Goal: Task Accomplishment & Management: Use online tool/utility

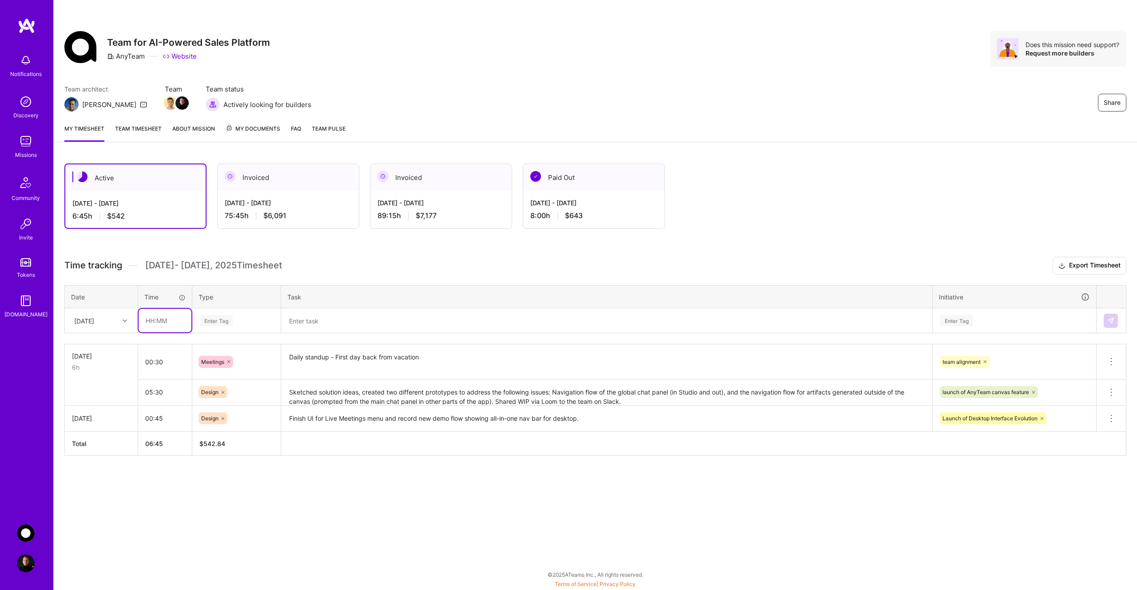
click at [167, 320] on input "text" at bounding box center [165, 321] width 53 height 24
type input "00:45"
click at [229, 317] on div "Enter Tag" at bounding box center [216, 321] width 33 height 14
type input "mee"
click at [228, 350] on span "Meetings" at bounding box center [213, 350] width 32 height 12
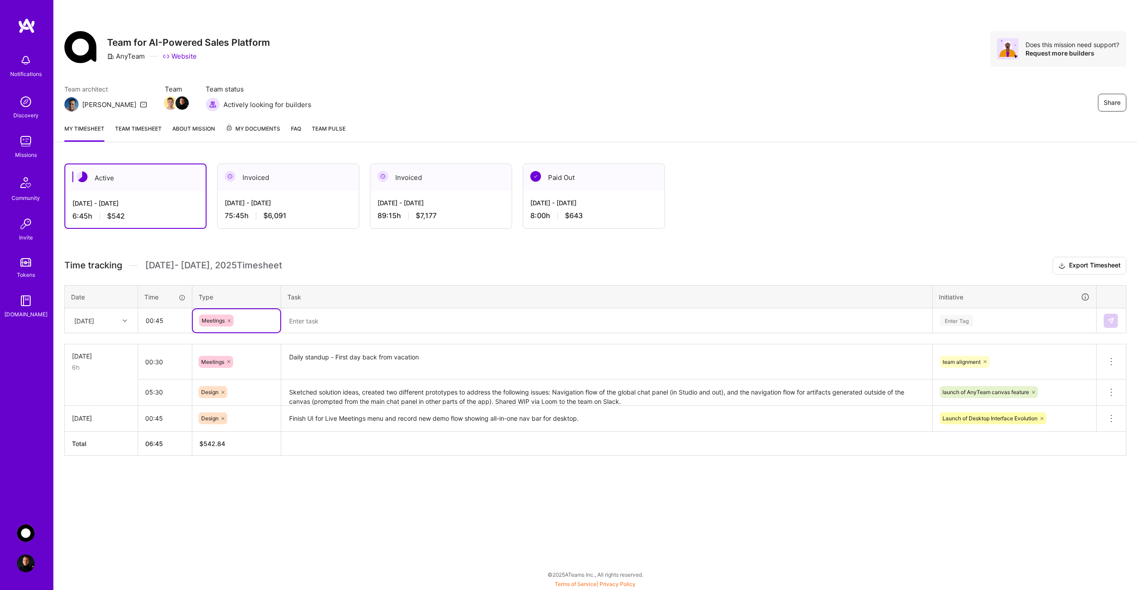
click at [316, 326] on textarea at bounding box center [606, 320] width 649 height 23
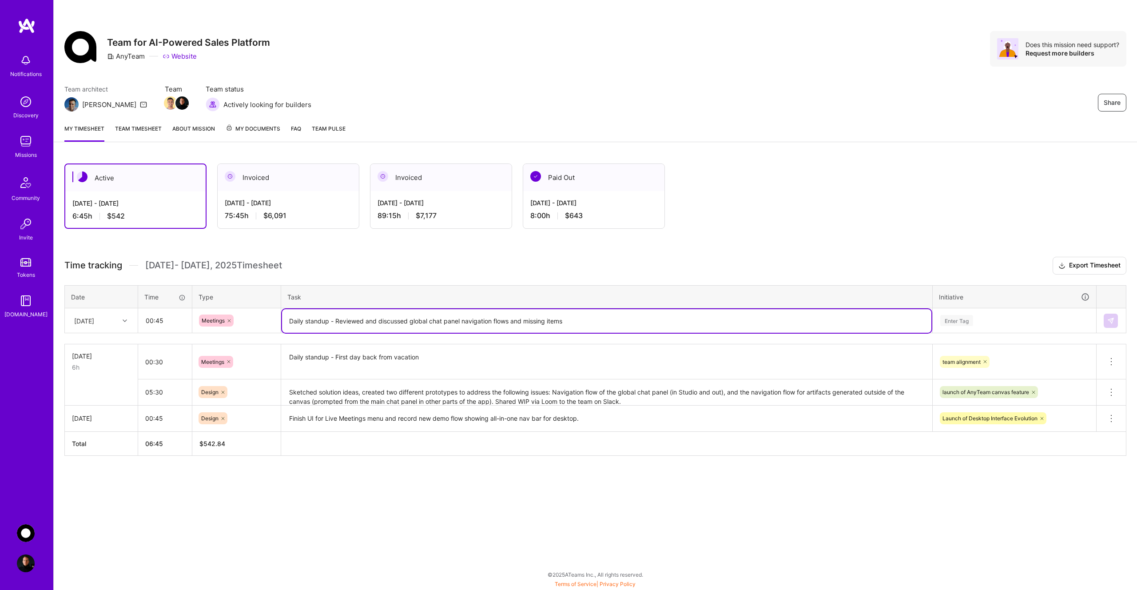
type textarea "Daily standup - Reviewed and discussed global chat panel navigation flows and m…"
click at [959, 318] on div "Enter Tag" at bounding box center [956, 321] width 33 height 14
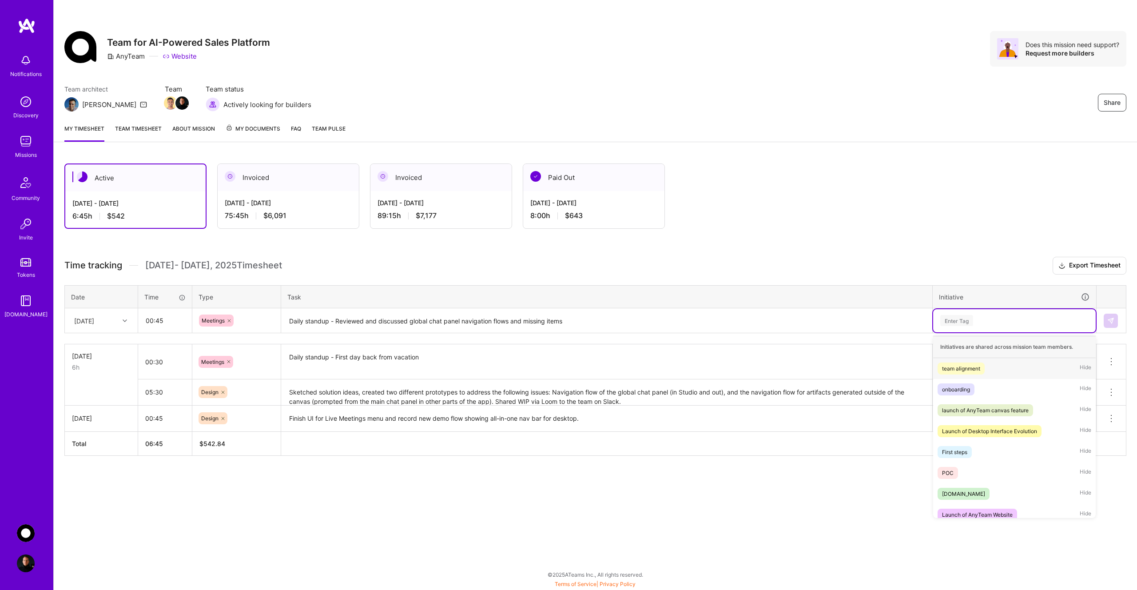
click at [973, 364] on div "team alignment" at bounding box center [961, 368] width 38 height 9
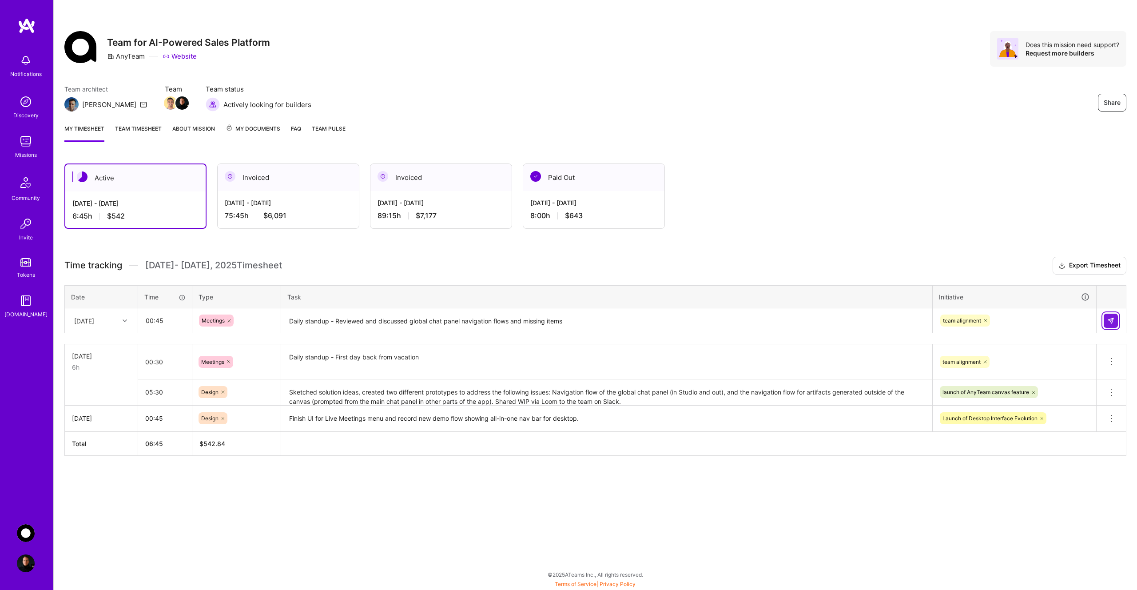
click at [1110, 318] on img at bounding box center [1110, 320] width 7 height 7
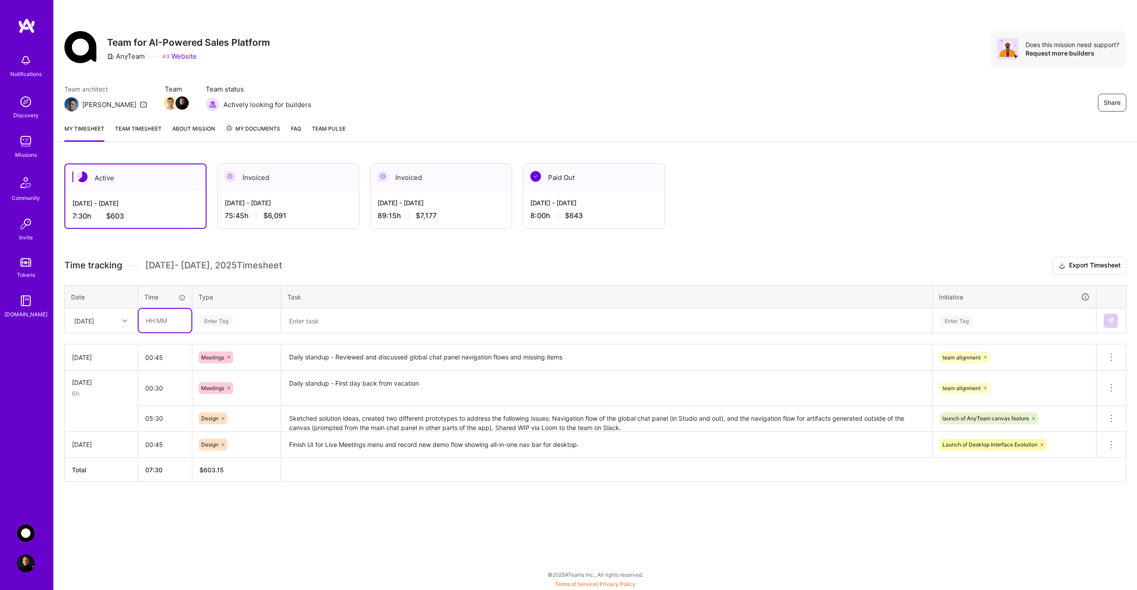
click at [164, 323] on input "text" at bounding box center [165, 321] width 53 height 24
type input "02:00"
click at [237, 320] on div "Enter Tag" at bounding box center [236, 320] width 75 height 11
click at [242, 369] on div "Design" at bounding box center [237, 370] width 88 height 21
click at [332, 323] on textarea at bounding box center [606, 321] width 649 height 24
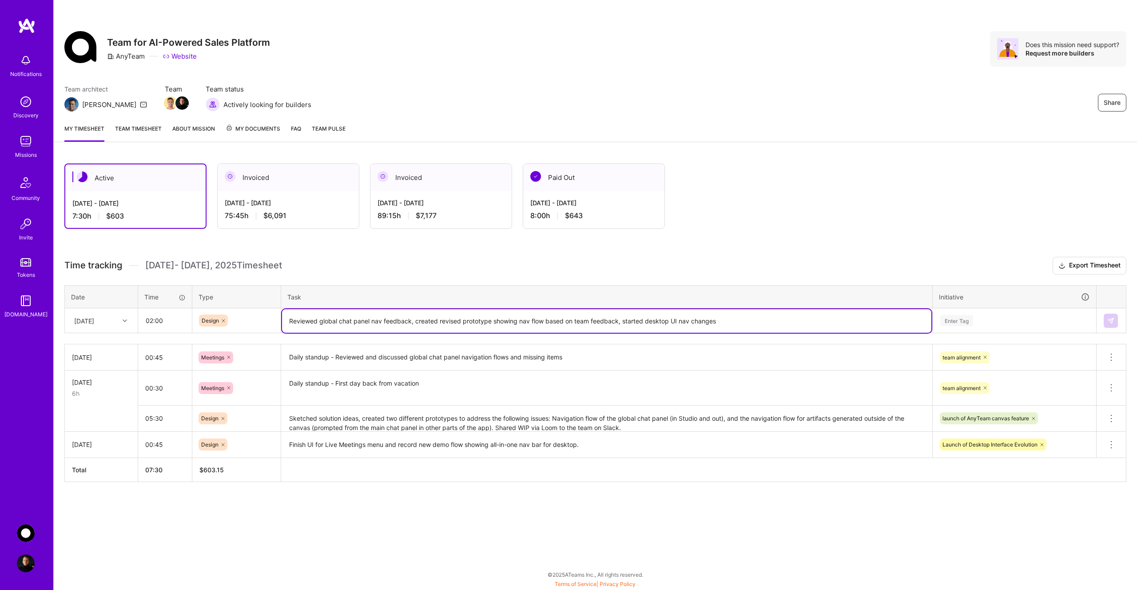
type textarea "Reviewed global chat panel nav feedback, created revised prototype showing nav …"
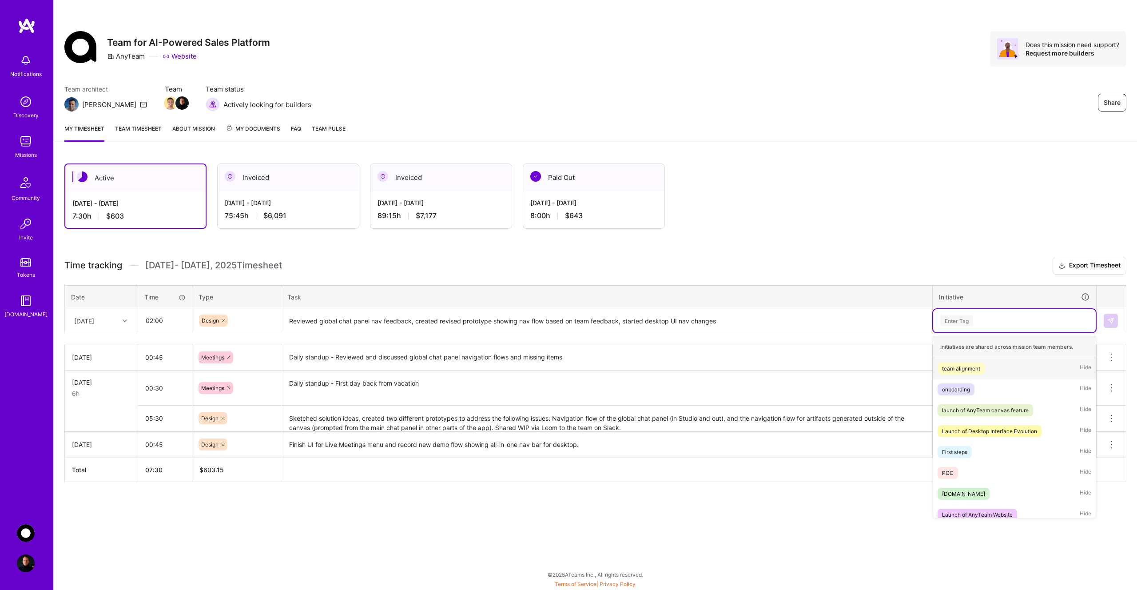
click at [966, 320] on div "Enter Tag" at bounding box center [956, 321] width 33 height 14
click at [977, 411] on div "launch of AnyTeam canvas feature" at bounding box center [985, 410] width 87 height 9
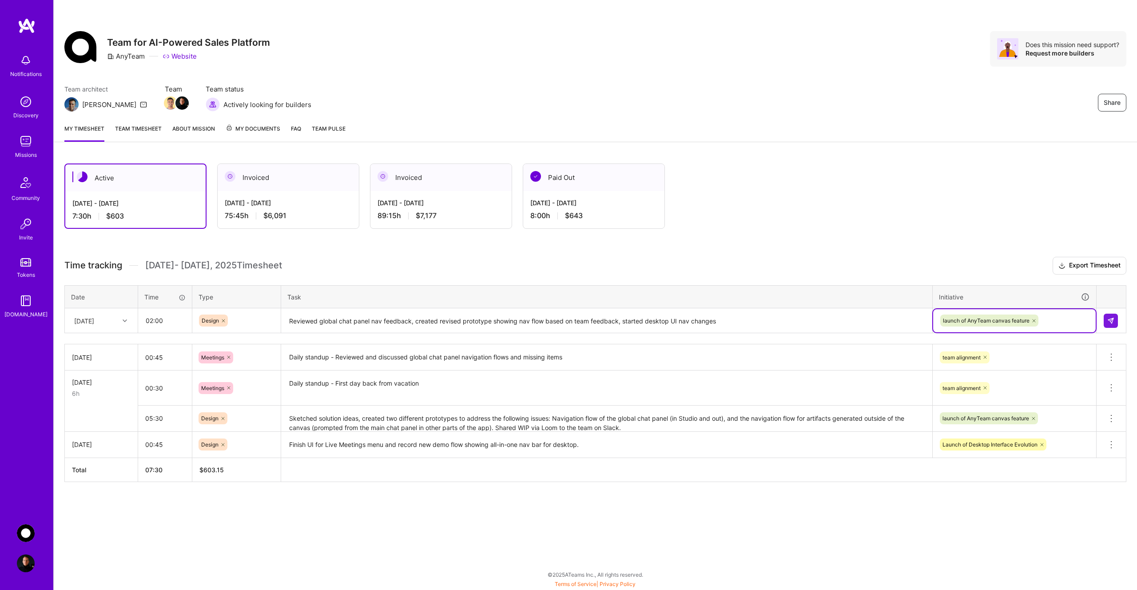
click at [1056, 322] on div "launch of AnyTeam canvas feature" at bounding box center [1014, 321] width 150 height 14
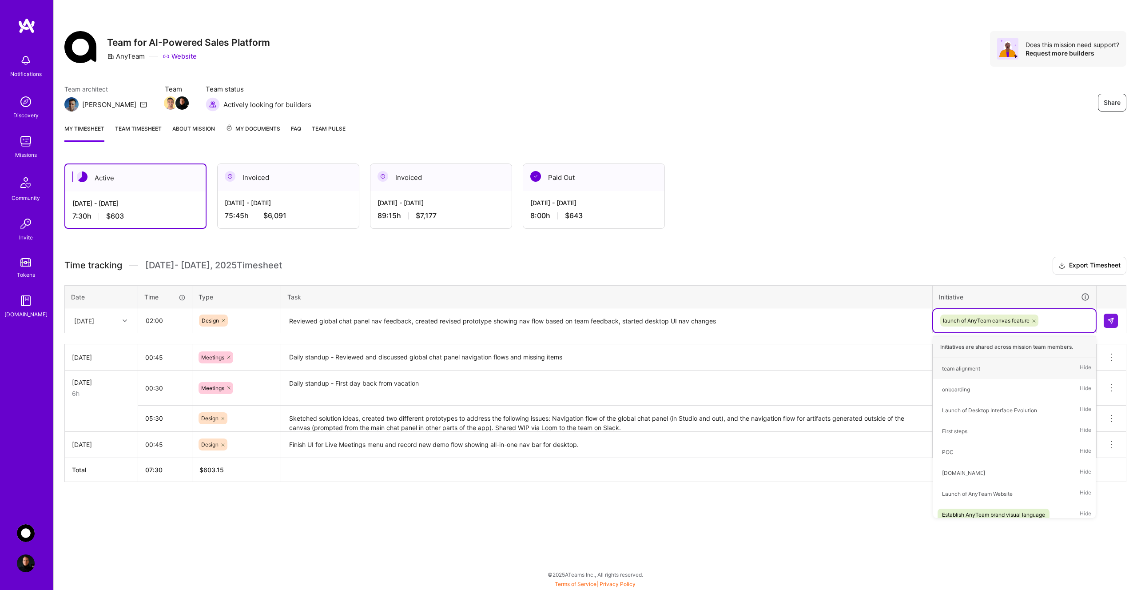
click at [1067, 321] on div "launch of AnyTeam canvas feature" at bounding box center [1014, 321] width 150 height 14
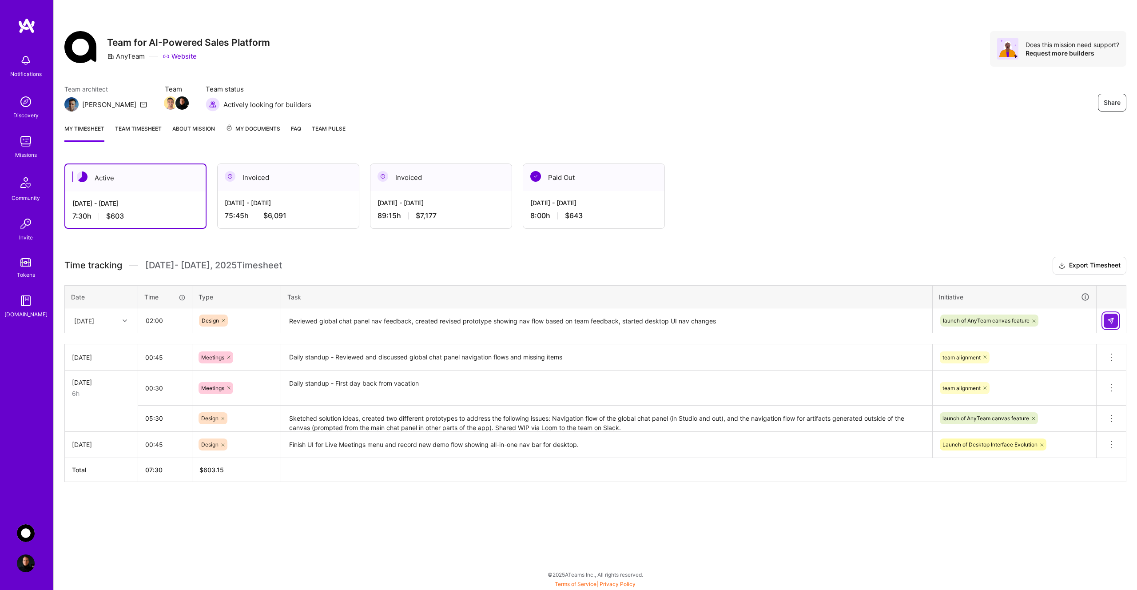
click at [1109, 321] on img at bounding box center [1110, 320] width 7 height 7
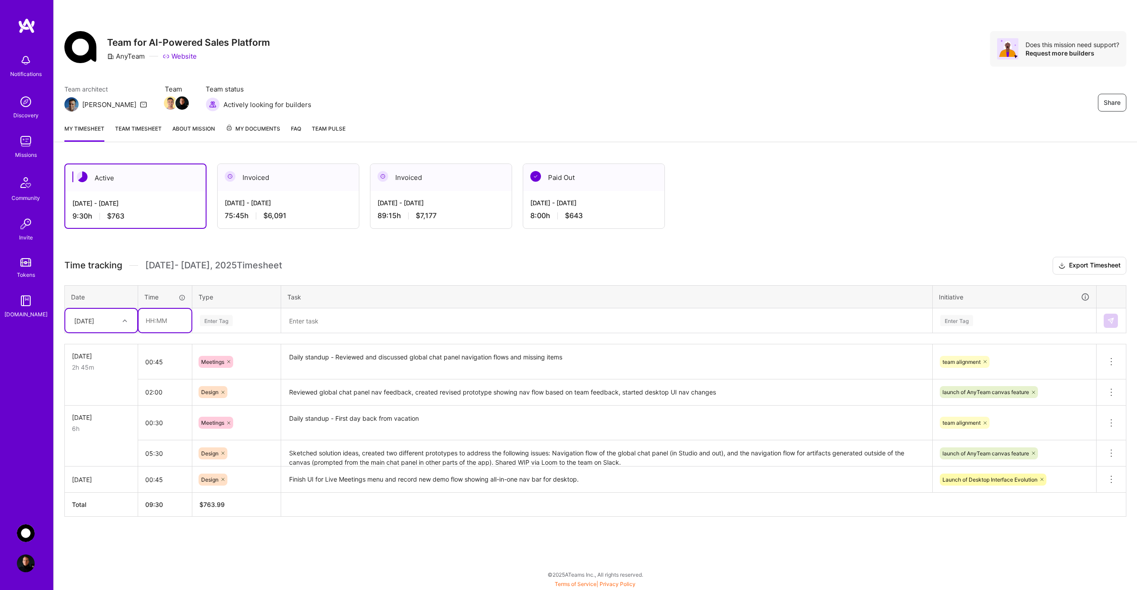
click at [170, 321] on input "text" at bounding box center [165, 321] width 53 height 24
type input "05:00"
click at [242, 322] on div "Enter Tag" at bounding box center [236, 320] width 75 height 11
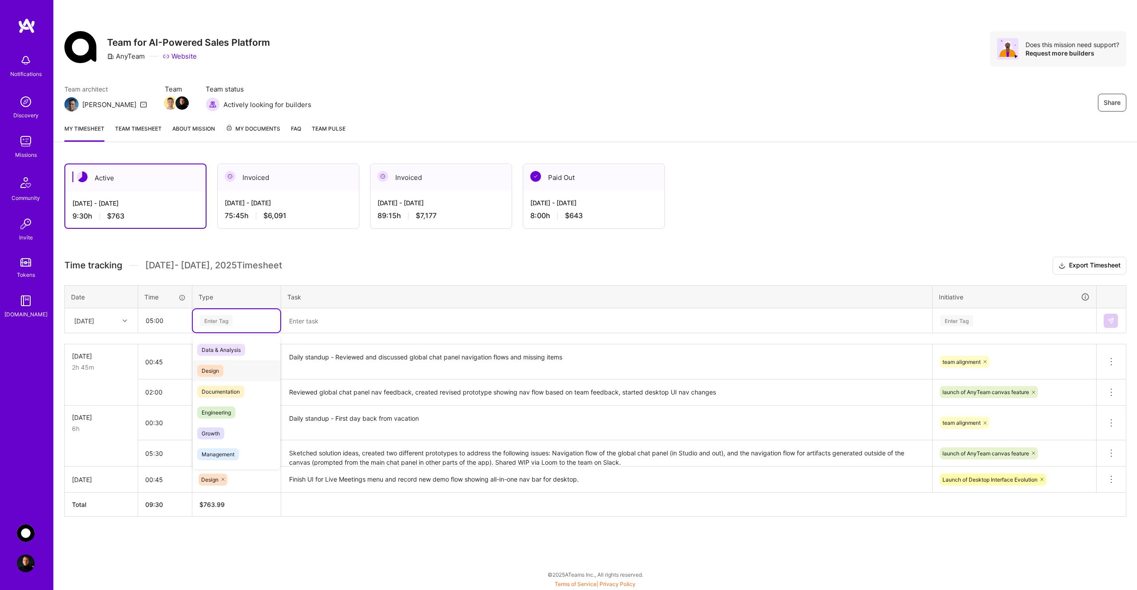
click at [246, 370] on div "Design" at bounding box center [237, 370] width 88 height 21
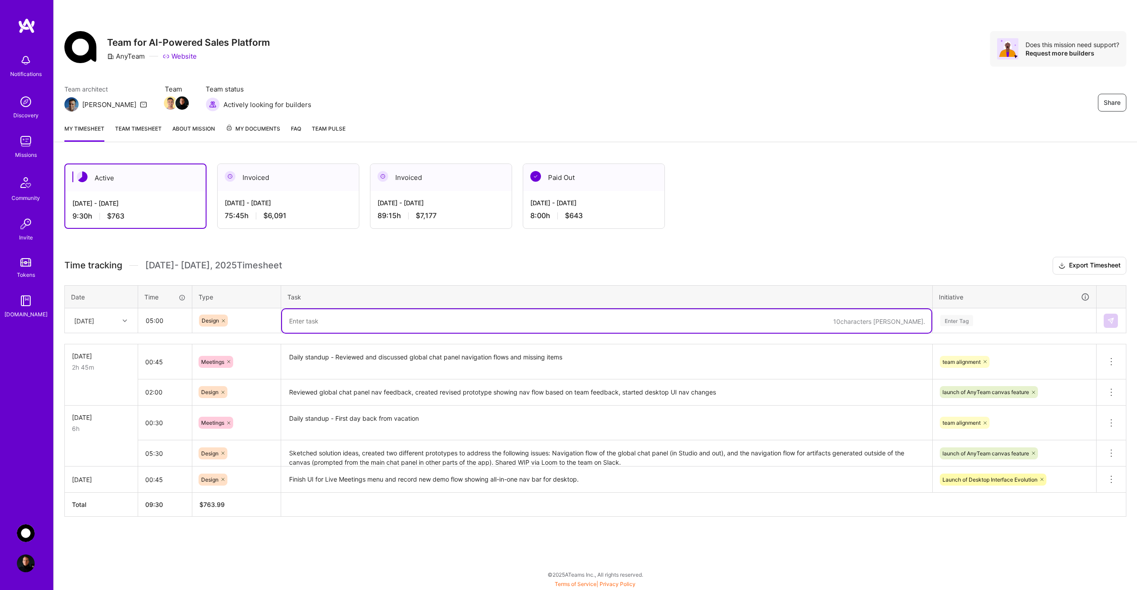
click at [323, 322] on textarea at bounding box center [606, 321] width 649 height 24
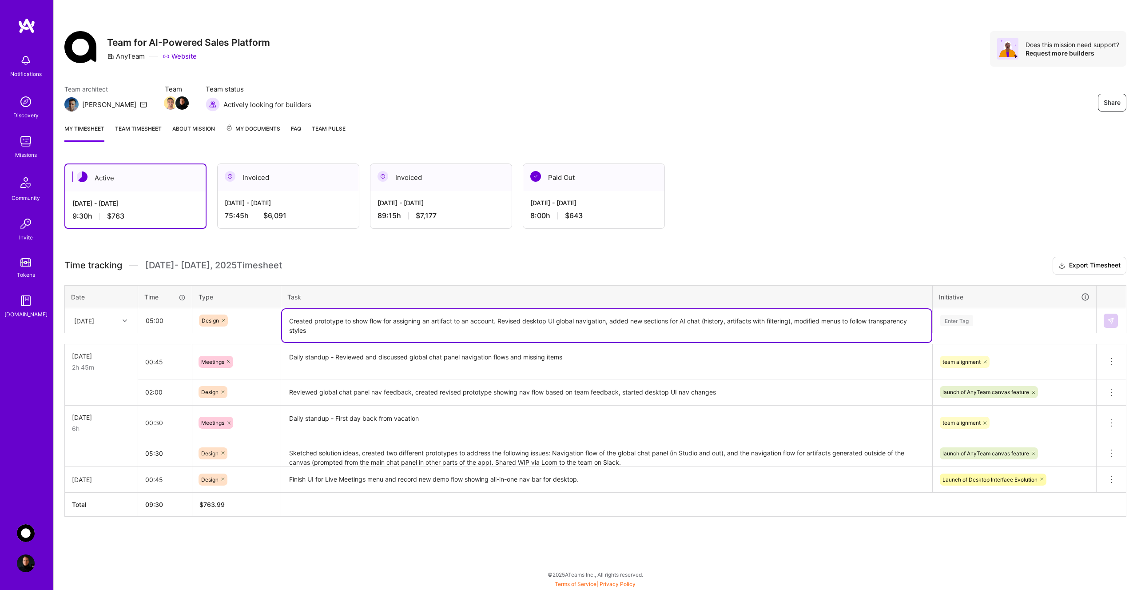
type textarea "Created prototype to show flow for assigning an artifact to an account. Revised…"
click at [965, 320] on div "Enter Tag" at bounding box center [956, 321] width 33 height 14
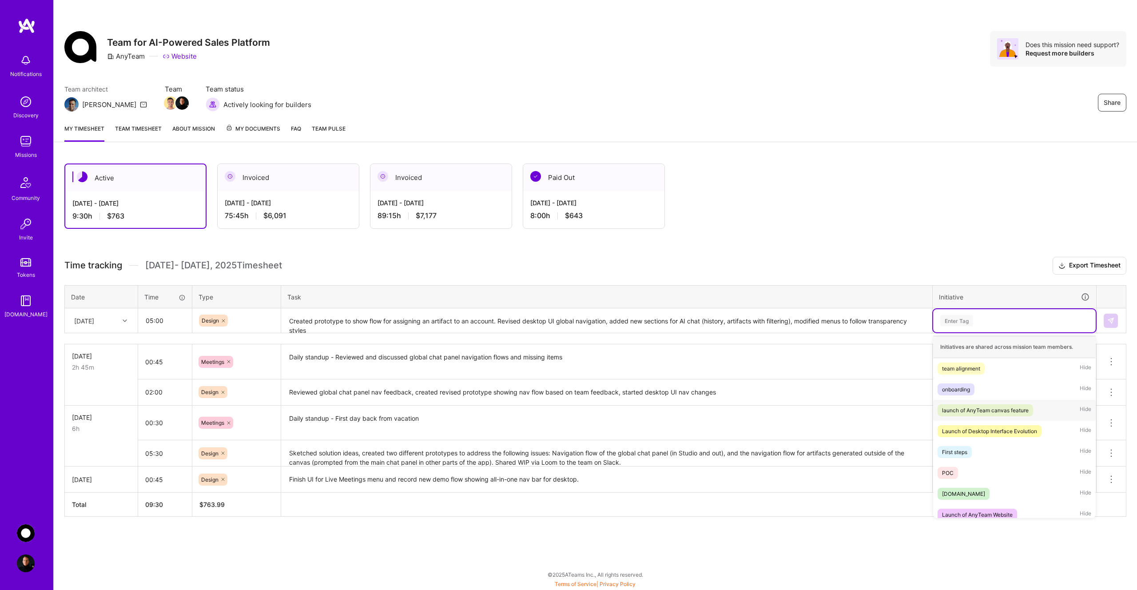
click at [990, 409] on div "launch of AnyTeam canvas feature" at bounding box center [985, 410] width 87 height 9
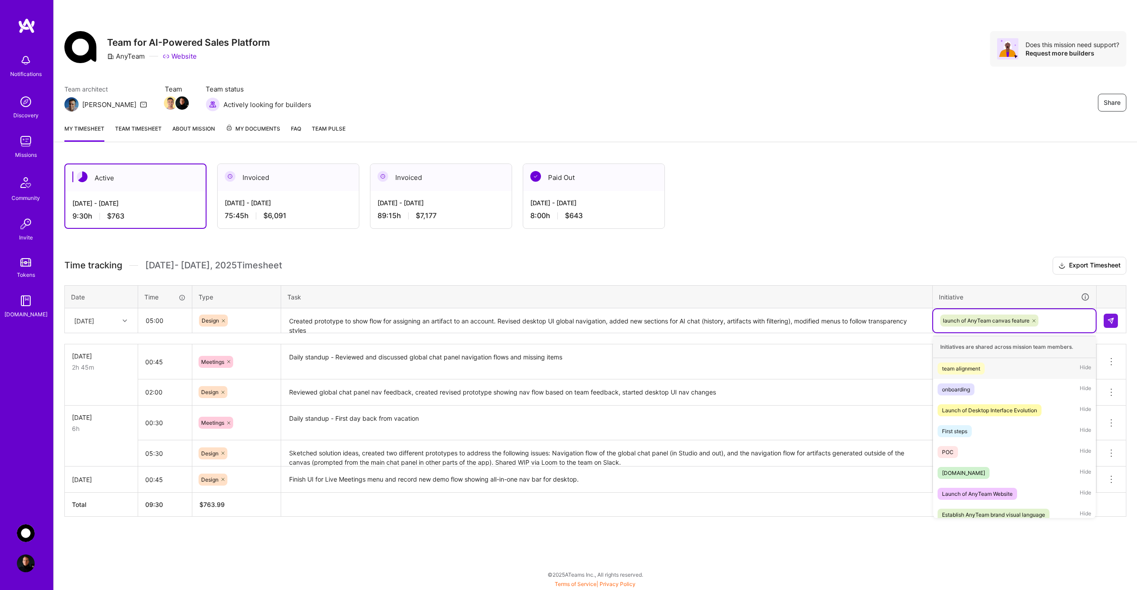
click at [1055, 321] on div "launch of AnyTeam canvas feature" at bounding box center [1014, 321] width 150 height 14
click at [1021, 409] on div "Launch of Desktop Interface Evolution" at bounding box center [989, 410] width 95 height 9
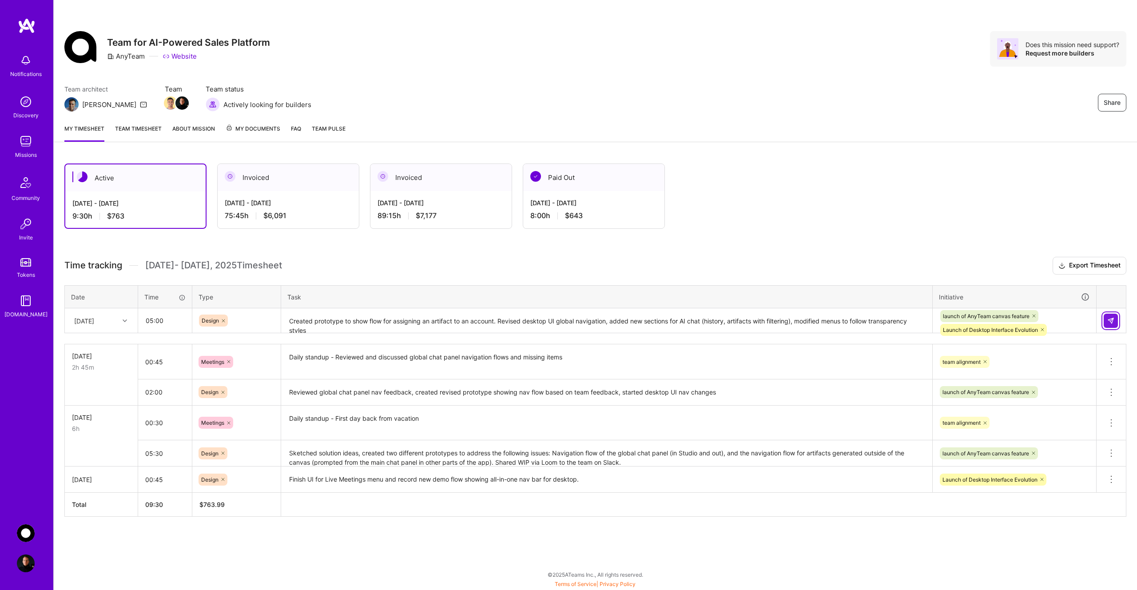
click at [1111, 318] on img at bounding box center [1110, 320] width 7 height 7
